Goal: Register for event/course

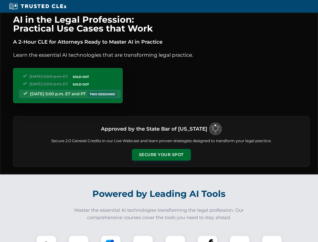
click at [161, 154] on button "Secure Your Spot" at bounding box center [161, 155] width 59 height 12
click at [46, 238] on img at bounding box center [46, 245] width 15 height 15
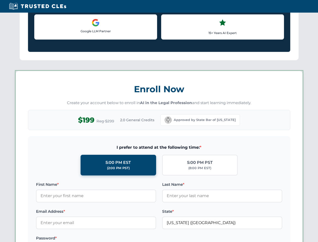
click at [111, 238] on label "Password *" at bounding box center [96, 238] width 120 height 6
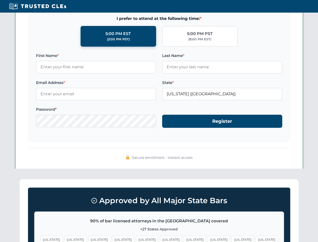
click at [232, 238] on span "[US_STATE]" at bounding box center [243, 238] width 22 height 7
